Goal: Obtain resource: Obtain resource

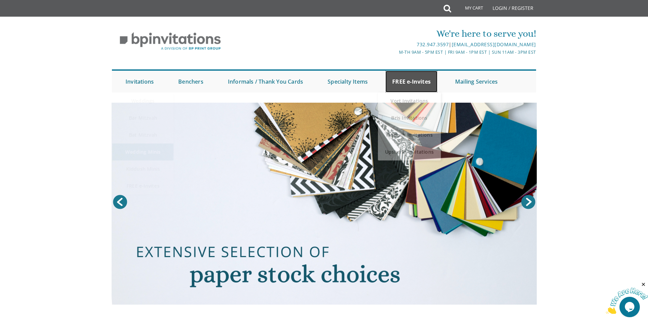
click at [410, 84] on link "FREE e-Invites" at bounding box center [411, 82] width 52 height 22
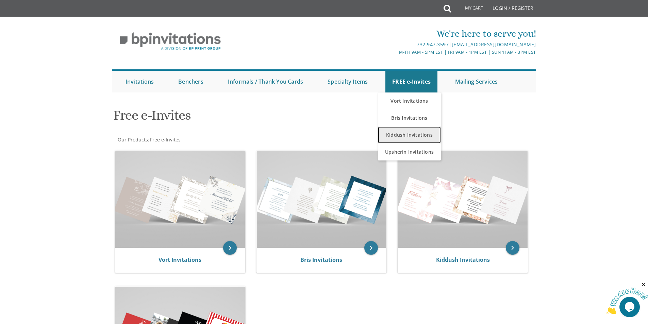
click at [406, 134] on link "Kiddush Invitations" at bounding box center [409, 134] width 63 height 17
click at [407, 134] on link "Kiddush Invitations" at bounding box center [409, 134] width 63 height 17
click at [400, 134] on link "Kiddush Invitations" at bounding box center [409, 134] width 63 height 17
click at [401, 133] on link "Kiddush Invitations" at bounding box center [409, 134] width 63 height 17
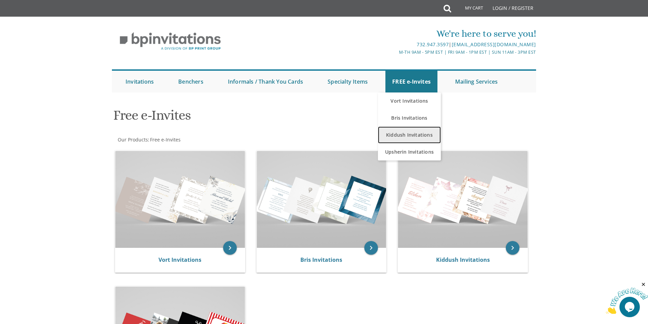
click at [424, 139] on link "Kiddush Invitations" at bounding box center [409, 134] width 63 height 17
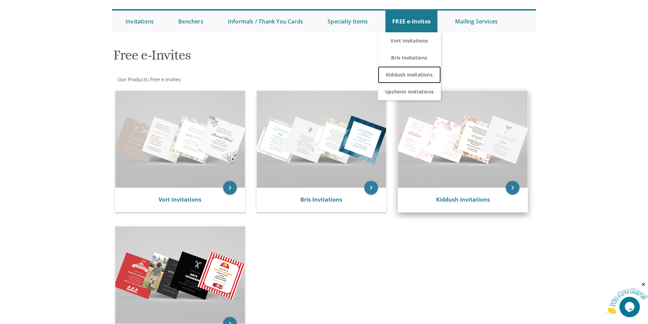
scroll to position [102, 0]
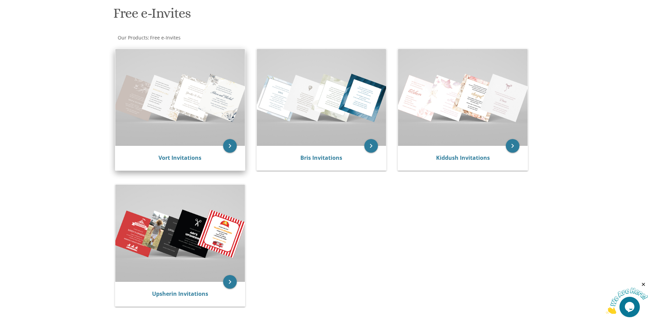
click at [180, 114] on img at bounding box center [180, 97] width 130 height 97
click at [187, 157] on link "Vort Invitations" at bounding box center [179, 157] width 43 height 7
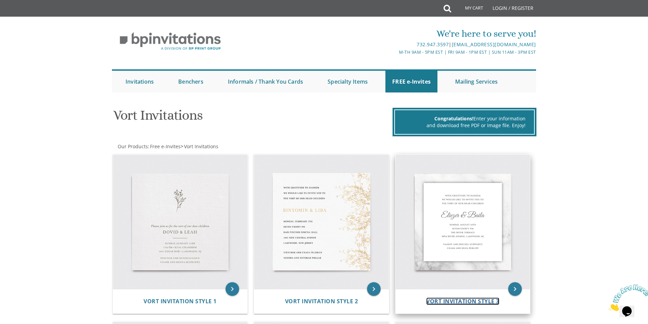
click at [450, 301] on span "Vort Invitation Style 3" at bounding box center [462, 301] width 73 height 7
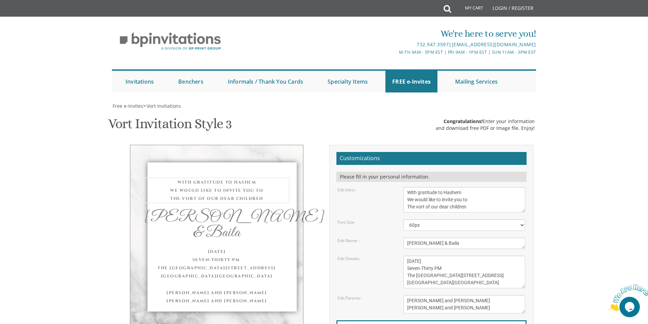
drag, startPoint x: 473, startPoint y: 194, endPoint x: 403, endPoint y: 207, distance: 71.1
click at [403, 207] on div "With gratitude to Hashem We would like to invite you to The vort of our dear ch…" at bounding box center [464, 200] width 132 height 26
click at [467, 193] on textarea "With gratitude to Hashem We would like to invite you to The vort of our dear ch…" at bounding box center [464, 200] width 122 height 26
click at [467, 190] on textarea "With gratitude to Hashem We would like to invite you to The vort of our dear ch…" at bounding box center [464, 200] width 122 height 26
click at [409, 192] on textarea "With gratitude to Hashem We would like to invite you to The vort of our dear ch…" at bounding box center [464, 200] width 122 height 26
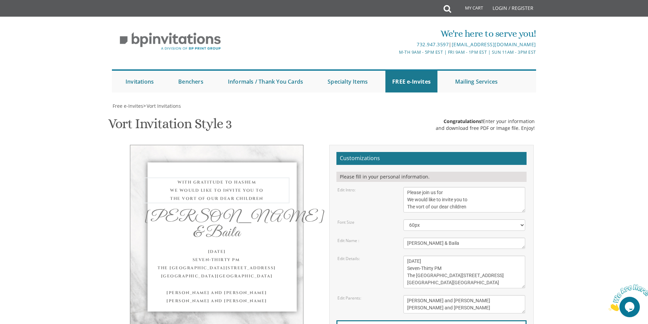
click at [454, 193] on textarea "With gratitude to Hashem We would like to invite you to The vort of our dear ch…" at bounding box center [464, 200] width 122 height 26
drag, startPoint x: 471, startPoint y: 202, endPoint x: 393, endPoint y: 202, distance: 78.2
click at [393, 202] on div "Edit Intro: With gratitude to Hashem We would like to invite you to The vort of…" at bounding box center [431, 200] width 198 height 26
drag, startPoint x: 424, startPoint y: 207, endPoint x: 386, endPoint y: 207, distance: 38.4
click at [386, 207] on div "Edit Intro: With gratitude to Hashem We would like to invite you to The vort of…" at bounding box center [431, 200] width 198 height 26
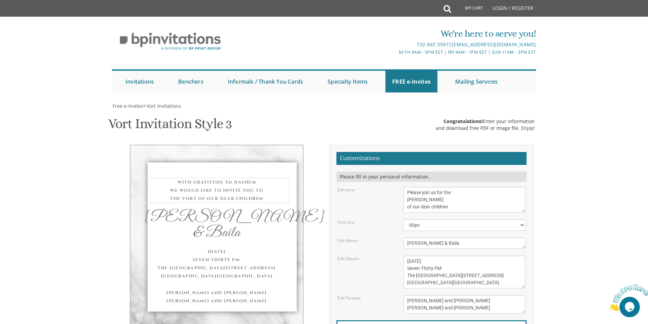
drag, startPoint x: 454, startPoint y: 206, endPoint x: 412, endPoint y: 207, distance: 41.5
click at [412, 207] on textarea "With gratitude to Hashem We would like to invite you to The vort of our dear ch…" at bounding box center [464, 200] width 122 height 26
type textarea "Please join us for the Sheva Brachos of"
click at [521, 226] on select "40px 50px 60px 70px 80px" at bounding box center [464, 225] width 122 height 12
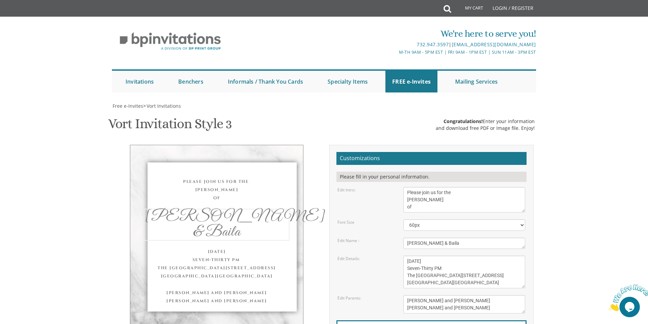
drag, startPoint x: 450, startPoint y: 245, endPoint x: 430, endPoint y: 244, distance: 20.1
click at [429, 244] on textarea "Eliezer & Baila" at bounding box center [464, 243] width 122 height 11
click at [429, 241] on textarea "Eliezer & Baila" at bounding box center [464, 243] width 122 height 11
drag, startPoint x: 421, startPoint y: 244, endPoint x: 378, endPoint y: 243, distance: 42.5
click at [378, 243] on div "Edit Name : Eliezer & Baila" at bounding box center [431, 243] width 198 height 11
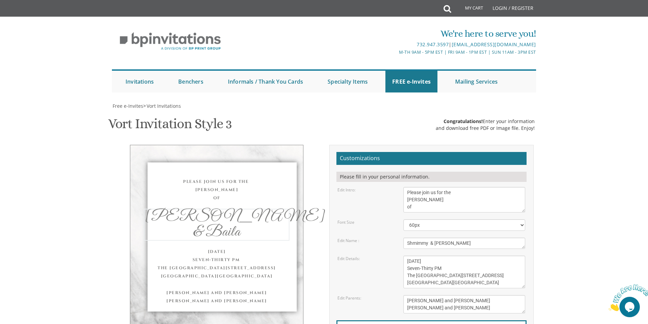
click at [422, 242] on textarea "Eliezer & Baila" at bounding box center [464, 243] width 122 height 11
click at [458, 247] on textarea "Eliezer & Baila" at bounding box center [464, 243] width 122 height 11
click at [428, 243] on textarea "Eliezer & Baila" at bounding box center [464, 243] width 122 height 11
type textarea "Shimmy & Rochel"
click at [446, 262] on textarea "Wednesday, June 8th Seven-Thirty PM The River Terrace 1094 River Avenue, Lakewo…" at bounding box center [464, 272] width 122 height 33
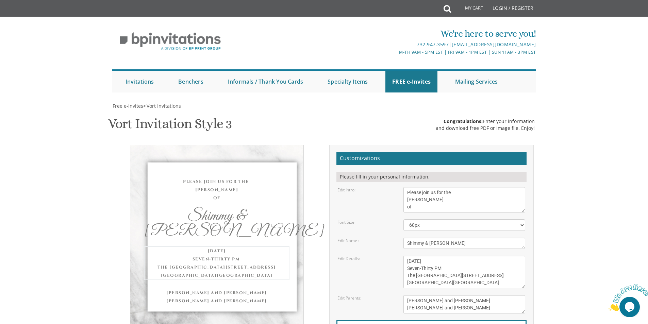
drag, startPoint x: 444, startPoint y: 263, endPoint x: 434, endPoint y: 262, distance: 9.9
click at [434, 262] on textarea "Wednesday, June 8th Seven-Thirty PM The River Terrace 1094 River Avenue, Lakewo…" at bounding box center [464, 272] width 122 height 33
click at [461, 263] on textarea "Wednesday, June 8th Seven-Thirty PM The River Terrace 1094 River Avenue, Lakewo…" at bounding box center [464, 272] width 122 height 33
drag, startPoint x: 433, startPoint y: 269, endPoint x: 419, endPoint y: 270, distance: 13.6
click at [419, 270] on textarea "Wednesday, June 8th Seven-Thirty PM The River Terrace 1094 River Avenue, Lakewo…" at bounding box center [464, 272] width 122 height 33
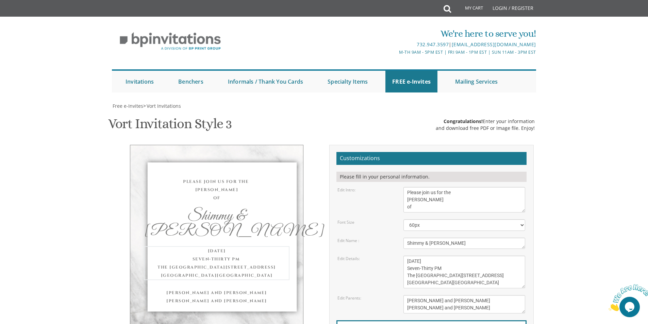
click at [432, 268] on textarea "Wednesday, June 8th Seven-Thirty PM The River Terrace 1094 River Avenue, Lakewo…" at bounding box center [464, 272] width 122 height 33
click at [433, 269] on textarea "Wednesday, June 8th Seven-Thirty PM The River Terrace 1094 River Avenue, Lakewo…" at bounding box center [464, 272] width 122 height 33
drag, startPoint x: 433, startPoint y: 270, endPoint x: 405, endPoint y: 270, distance: 27.9
click at [405, 270] on textarea "Wednesday, June 8th Seven-Thirty PM The River Terrace 1094 River Avenue, Lakewo…" at bounding box center [464, 272] width 122 height 33
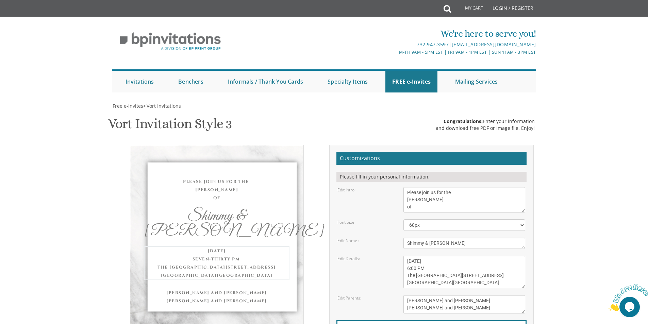
drag, startPoint x: 441, startPoint y: 276, endPoint x: 405, endPoint y: 277, distance: 36.7
click at [405, 277] on textarea "Wednesday, June 8th Seven-Thirty PM The River Terrace 1094 River Avenue, Lakewo…" at bounding box center [464, 272] width 122 height 33
drag, startPoint x: 444, startPoint y: 277, endPoint x: 405, endPoint y: 276, distance: 38.8
click at [405, 276] on textarea "Wednesday, June 8th Seven-Thirty PM The River Terrace 1094 River Avenue, Lakewo…" at bounding box center [464, 272] width 122 height 33
drag, startPoint x: 429, startPoint y: 283, endPoint x: 403, endPoint y: 286, distance: 26.0
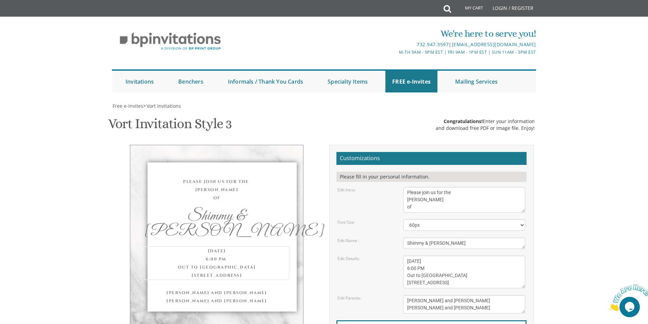
click at [403, 286] on textarea "Wednesday, June 8th Seven-Thirty PM The River Terrace 1094 River Avenue, Lakewo…" at bounding box center [464, 272] width 122 height 33
paste textarea "264 Cedar Bridge Ave"
click at [469, 282] on textarea "Wednesday, June 8th Seven-Thirty PM The River Terrace 1094 River Avenue, Lakewo…" at bounding box center [464, 272] width 122 height 33
type textarea "Wednesday, August 3rd 6:00 PM Out to Lunch Cafe 264 Cedar Bridge Ave, Lakewood,…"
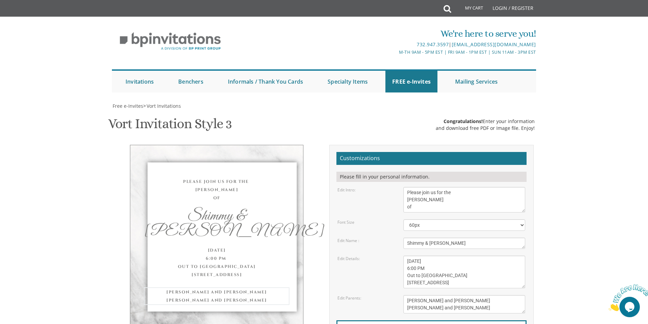
drag, startPoint x: 457, startPoint y: 233, endPoint x: 403, endPoint y: 231, distance: 54.1
click at [403, 295] on div "Mendy and Leah Klein Dovid and Rena Friedman" at bounding box center [464, 304] width 132 height 18
drag, startPoint x: 461, startPoint y: 240, endPoint x: 269, endPoint y: 247, distance: 192.6
click at [360, 247] on form "Customizations Please fill in your personal information. Edit Intro: With grati…" at bounding box center [431, 263] width 190 height 222
drag, startPoint x: 405, startPoint y: 238, endPoint x: 410, endPoint y: 232, distance: 8.9
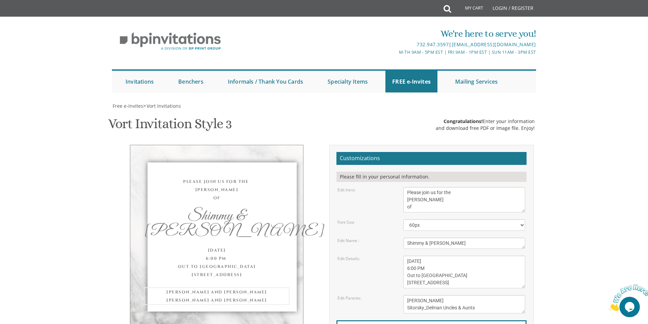
click at [405, 295] on textarea "Mendy and Leah Klein Dovid and Rena Friedman" at bounding box center [464, 304] width 122 height 18
click at [434, 295] on textarea "Mendy and Leah Klein Dovid and Rena Friedman" at bounding box center [464, 304] width 122 height 18
type textarea "Bobby Sitorsky The Sitorsky-Delman Uncles & Aunts"
drag, startPoint x: 358, startPoint y: 270, endPoint x: 361, endPoint y: 268, distance: 3.7
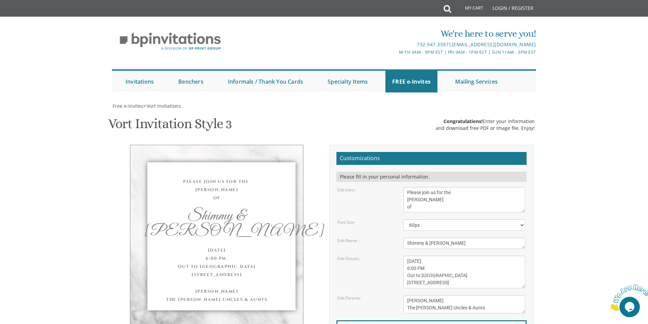
drag, startPoint x: 351, startPoint y: 267, endPoint x: 357, endPoint y: 260, distance: 9.4
type input "RSVP:: 732.597.0877"
drag, startPoint x: 393, startPoint y: 266, endPoint x: 48, endPoint y: 227, distance: 347.9
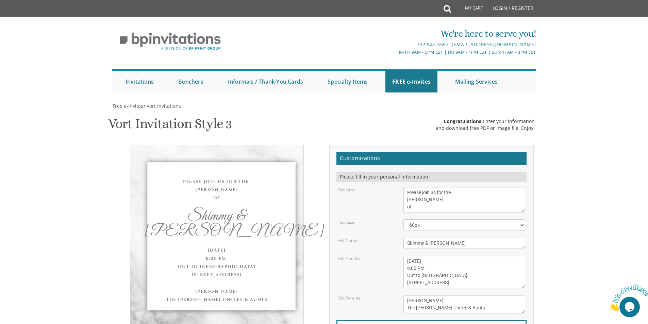
click at [291, 265] on div "Please join us for the Sheva Brachos of Shimmy & Rochel Wednesday, August 3rd 6…" at bounding box center [323, 265] width 429 height 241
type input "ystern70@gmail.com"
drag, startPoint x: 433, startPoint y: 234, endPoint x: 587, endPoint y: 142, distance: 180.0
click at [587, 142] on body "My Cart Total: View Cart Item(s) Submit My Cart Total: View Cart Item(s) Login …" at bounding box center [324, 283] width 648 height 566
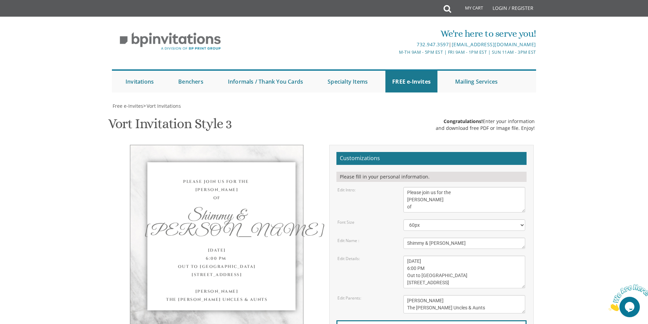
click at [274, 50] on div "M-Th 9am - 5pm EST | Fri 9am - 1pm EST | Sun 11am - 3pm EST" at bounding box center [395, 52] width 282 height 7
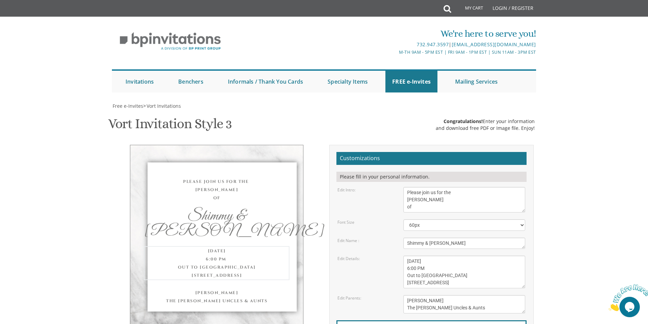
drag, startPoint x: 422, startPoint y: 159, endPoint x: 397, endPoint y: 160, distance: 24.5
click at [397, 256] on div "Edit Details: Wednesday, June 8th Seven-Thirty PM The River Terrace 1094 River …" at bounding box center [431, 272] width 198 height 33
click at [441, 256] on textarea "Wednesday, June 8th Seven-Thirty PM The River Terrace 1094 River Avenue, Lakewo…" at bounding box center [464, 272] width 122 height 33
click at [442, 256] on textarea "Wednesday, June 8th Seven-Thirty PM The River Terrace 1094 River Avenue, Lakewo…" at bounding box center [464, 272] width 122 height 33
click at [460, 256] on textarea "Wednesday, June 8th Seven-Thirty PM The River Terrace 1094 River Avenue, Lakewo…" at bounding box center [464, 272] width 122 height 33
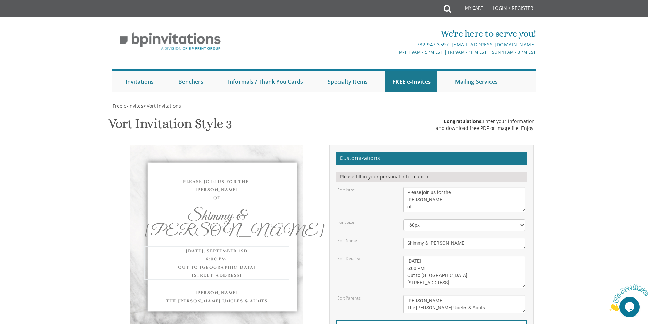
click at [223, 145] on div "Please join us for the Sheva Brachos of Shimmy & Rochel Monday, September 1sd 6…" at bounding box center [216, 237] width 173 height 184
click at [461, 256] on textarea "Wednesday, June 8th Seven-Thirty PM The River Terrace 1094 River Avenue, Lakewo…" at bounding box center [464, 272] width 122 height 33
type textarea "Monday, September 1 6:00 PM Out to Lunch Café 264 Cedar Bridge Ave, Lakewood, NJ"
click at [229, 177] on div "Please join us for the Sheva Brachos of" at bounding box center [217, 189] width 146 height 24
